Goal: Information Seeking & Learning: Learn about a topic

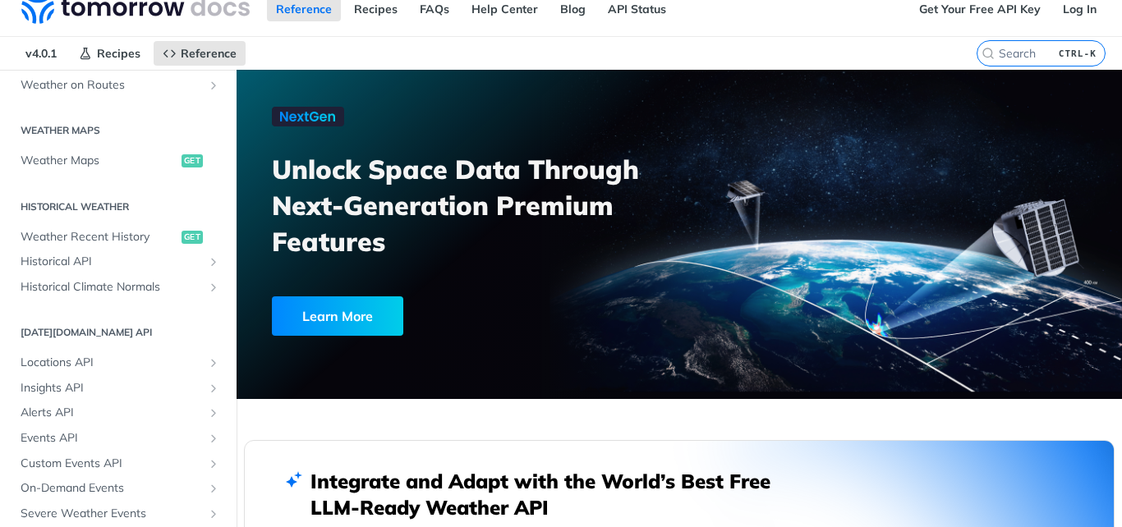
scroll to position [564, 0]
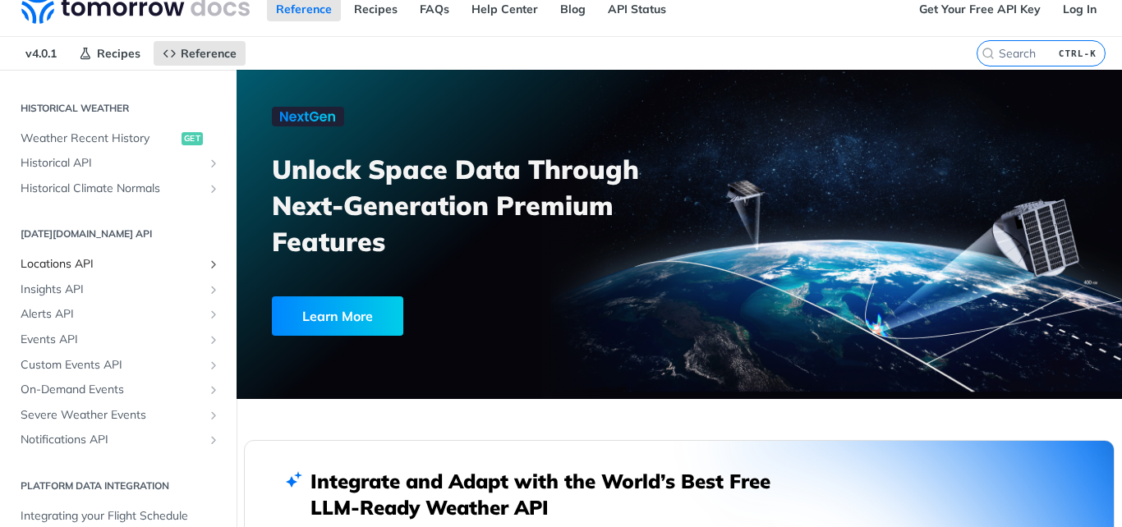
click at [136, 267] on span "Locations API" at bounding box center [112, 264] width 182 height 16
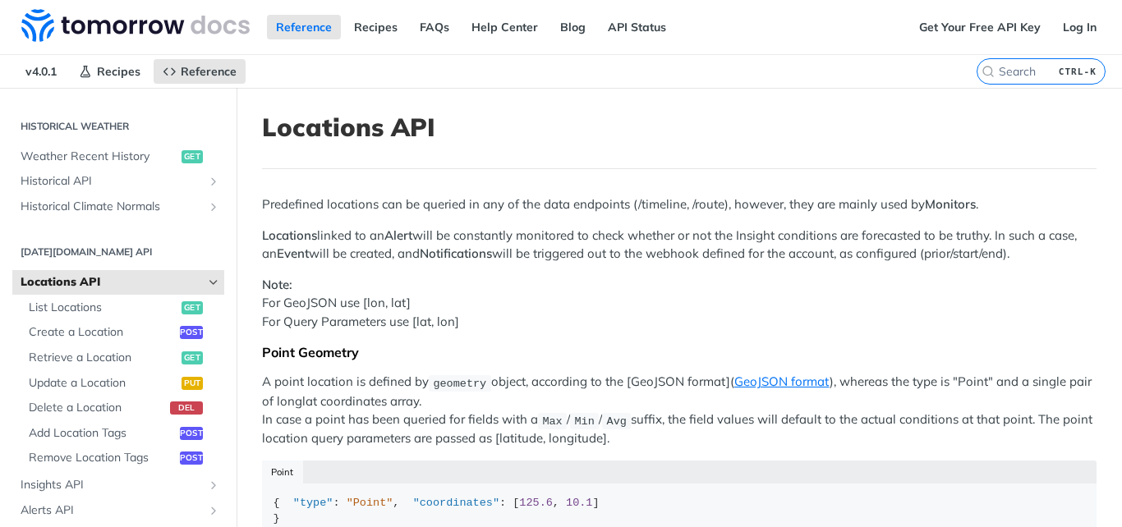
click at [117, 277] on span "Locations API" at bounding box center [112, 282] width 182 height 16
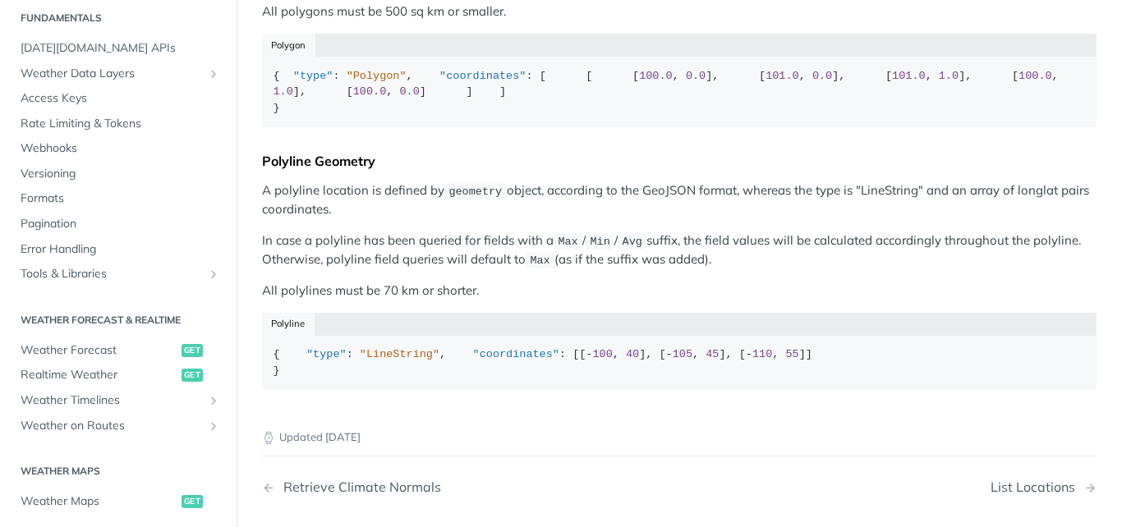
scroll to position [99, 0]
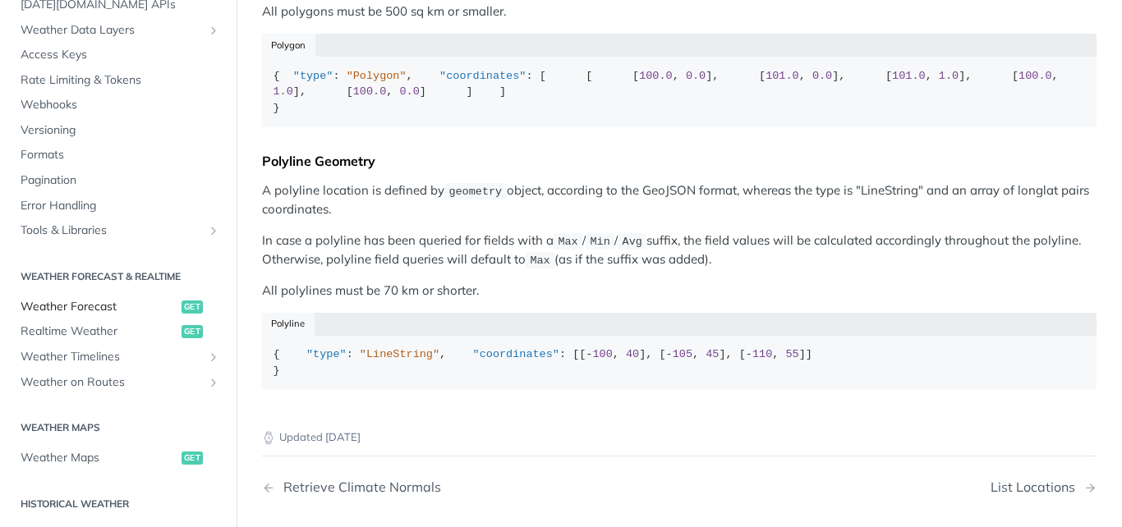
click at [94, 311] on span "Weather Forecast" at bounding box center [99, 307] width 157 height 16
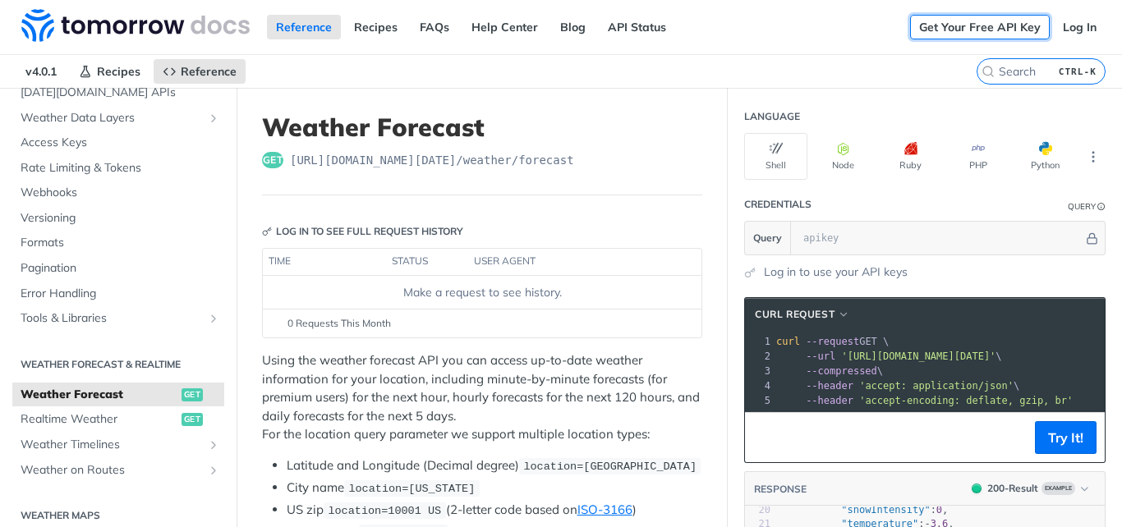
click at [994, 35] on link "Get Your Free API Key" at bounding box center [980, 27] width 140 height 25
